Goal: Task Accomplishment & Management: Complete application form

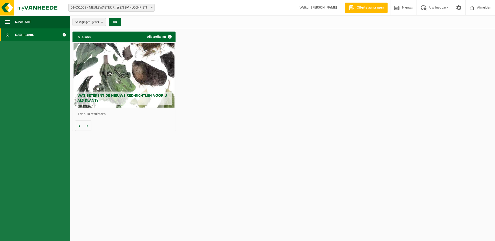
click at [151, 7] on b at bounding box center [152, 7] width 2 height 1
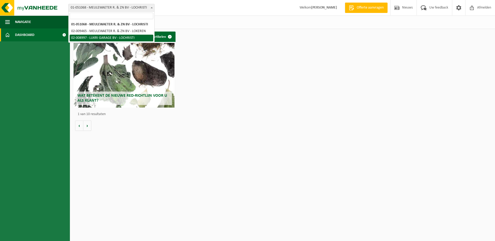
select select "22271"
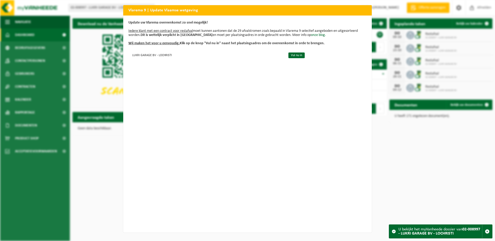
click at [95, 37] on div "Vlarema 9 | Update Vlaamse wetgeving Update uw Vlarema overeenkomst zo snel mog…" at bounding box center [247, 120] width 495 height 241
click at [152, 56] on td "LUKRI GARAGE BV - LOCHRISTI" at bounding box center [207, 55] width 156 height 9
click at [429, 233] on div "Vlarema 9 | Update Vlaamse wetgeving Update uw Vlarema overeenkomst zo snel mog…" at bounding box center [247, 120] width 495 height 241
click at [429, 231] on div "Vlarema 9 | Update Vlaamse wetgeving Update uw Vlarema overeenkomst zo snel mog…" at bounding box center [247, 120] width 495 height 241
click at [294, 57] on link "Vul nu in" at bounding box center [297, 56] width 16 height 6
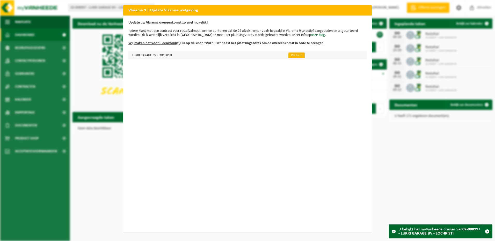
click at [289, 54] on link "Vul nu in" at bounding box center [297, 56] width 16 height 6
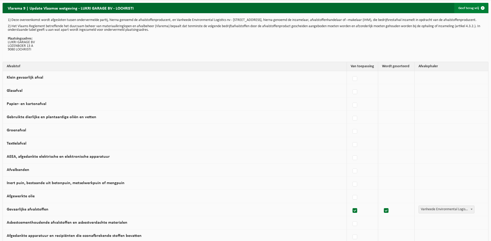
click at [468, 9] on link "Geef terug vrij" at bounding box center [472, 8] width 34 height 10
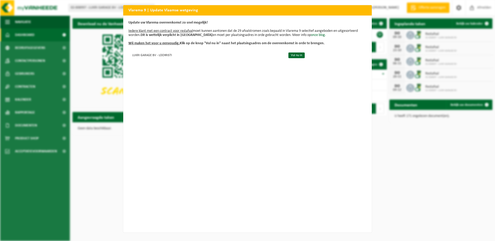
click at [163, 43] on u "Wij maken het voor u eenvoudig." at bounding box center [154, 43] width 51 height 4
click at [295, 58] on link "Vul nu in" at bounding box center [297, 56] width 16 height 6
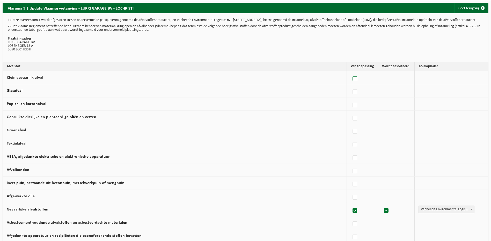
click at [354, 83] on label at bounding box center [355, 79] width 7 height 8
click at [351, 73] on input "Klein gevaarlijk afval" at bounding box center [351, 72] width 0 height 0
checkbox input "true"
click at [351, 96] on label at bounding box center [354, 92] width 7 height 8
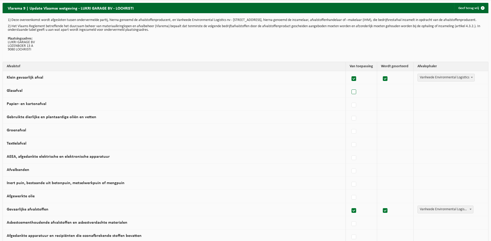
click at [350, 86] on input "Glasafval" at bounding box center [350, 86] width 0 height 0
checkbox input "true"
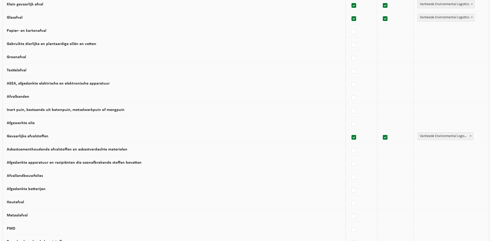
scroll to position [73, 0]
click at [351, 141] on label at bounding box center [354, 138] width 7 height 8
click at [350, 132] on input "Gevaarlijke afvalstoffen" at bounding box center [350, 131] width 0 height 0
checkbox input "false"
click at [352, 19] on div at bounding box center [361, 18] width 23 height 10
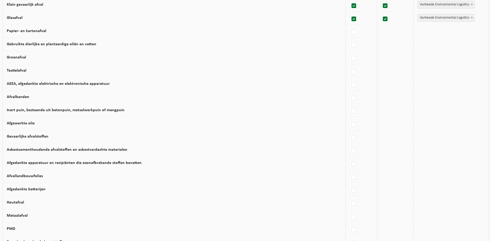
click at [351, 10] on label at bounding box center [354, 6] width 7 height 8
checkbox input "false"
click at [353, 22] on label at bounding box center [354, 19] width 7 height 8
click at [350, 13] on input "Glasafval" at bounding box center [350, 12] width 0 height 0
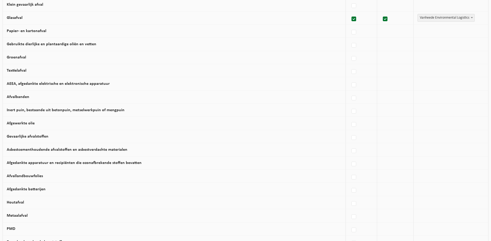
checkbox input "false"
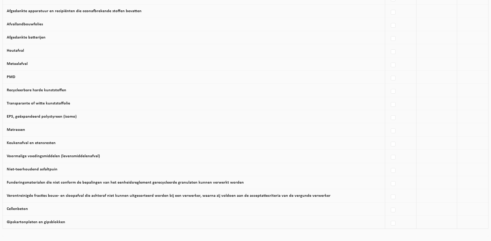
scroll to position [280, 0]
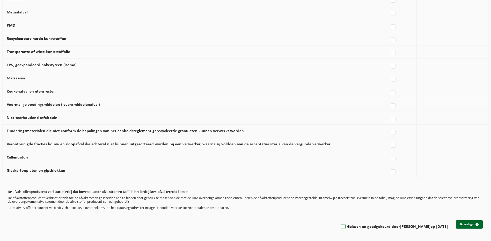
click at [340, 227] on label "Gelezen en goedgekeurd door LUC MEULEWAETER op 01/10/25" at bounding box center [394, 227] width 108 height 8
click at [339, 221] on input "Gelezen en goedgekeurd door LUC MEULEWAETER op 01/10/25" at bounding box center [339, 220] width 0 height 0
checkbox input "true"
click at [464, 226] on button "Bevestigen" at bounding box center [470, 225] width 27 height 8
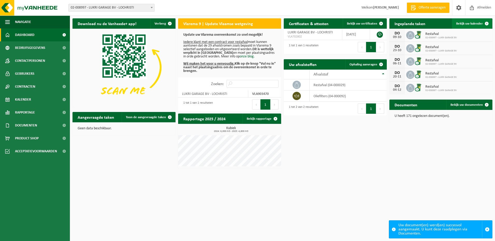
click at [472, 25] on span "Bekijk uw kalender" at bounding box center [470, 23] width 27 height 3
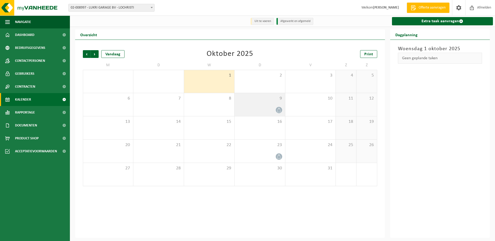
click at [273, 111] on div at bounding box center [259, 110] width 45 height 7
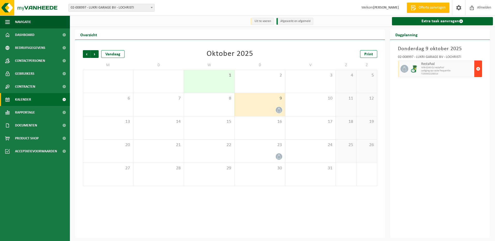
click at [478, 69] on span "button" at bounding box center [478, 69] width 4 height 10
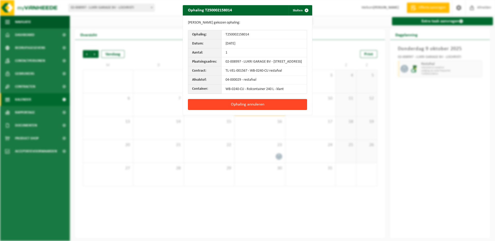
click at [248, 108] on button "Ophaling annuleren" at bounding box center [247, 104] width 119 height 11
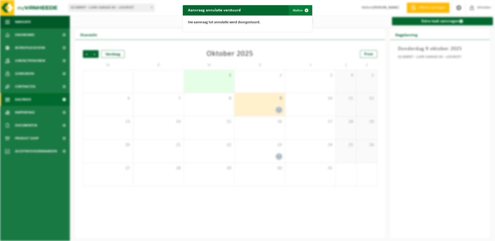
click at [293, 10] on button "Sluiten" at bounding box center [300, 10] width 23 height 10
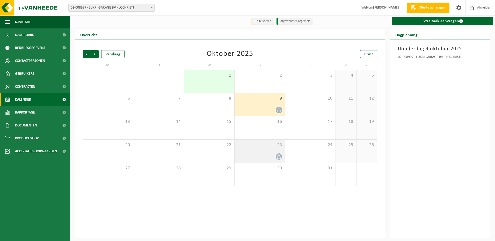
click at [275, 154] on div at bounding box center [259, 156] width 45 height 7
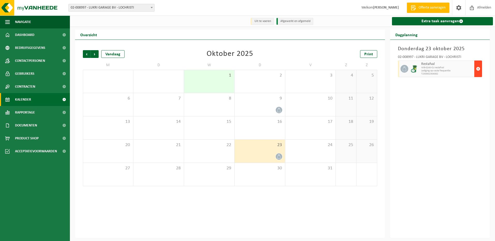
click at [479, 69] on span "button" at bounding box center [478, 69] width 4 height 10
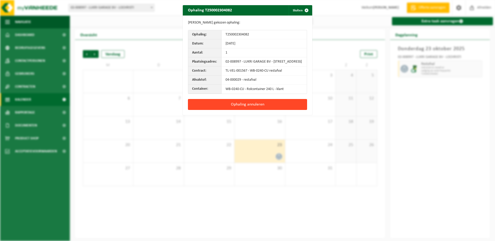
click at [245, 108] on button "Ophaling annuleren" at bounding box center [247, 104] width 119 height 11
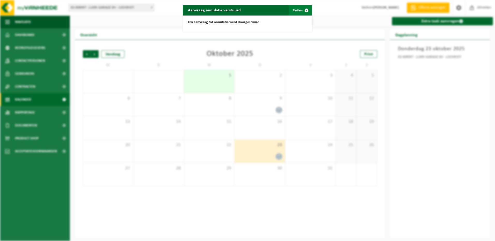
click at [293, 10] on button "Sluiten" at bounding box center [300, 10] width 23 height 10
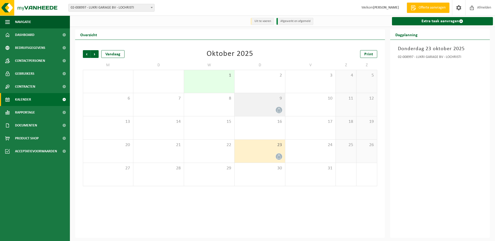
click at [266, 111] on div at bounding box center [259, 110] width 45 height 7
